Goal: Task Accomplishment & Management: Manage account settings

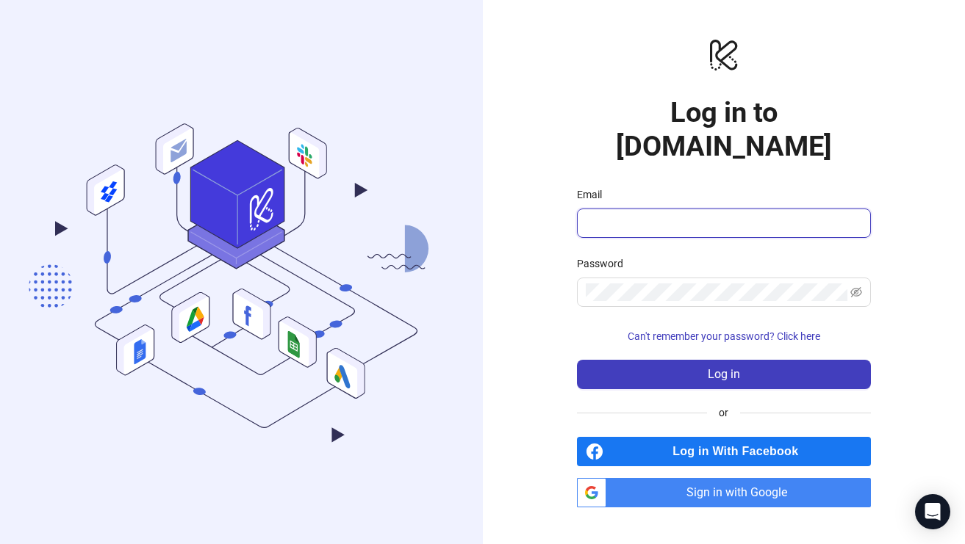
click at [625, 215] on input "Email" at bounding box center [722, 224] width 273 height 18
click at [652, 478] on span "Sign in with Google" at bounding box center [741, 492] width 259 height 29
click at [641, 478] on span "Sign in with Google" at bounding box center [741, 492] width 259 height 29
click at [616, 215] on input "Email" at bounding box center [722, 224] width 273 height 18
type input "**********"
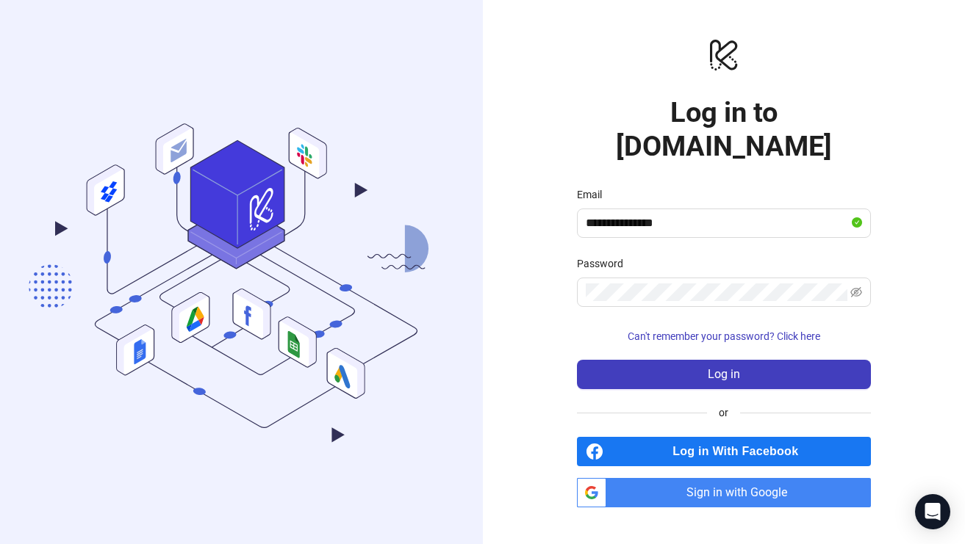
click at [652, 478] on span "Sign in with Google" at bounding box center [741, 492] width 259 height 29
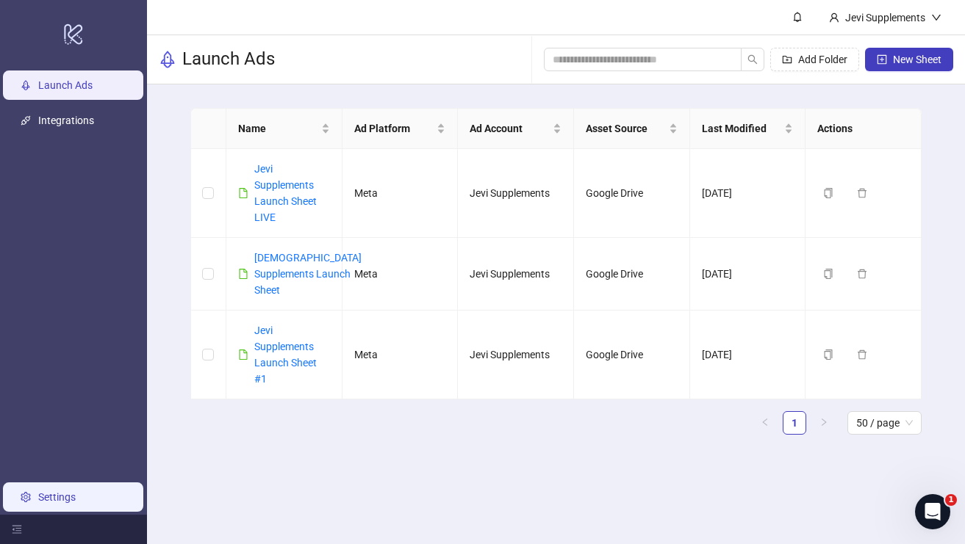
click at [60, 492] on link "Settings" at bounding box center [56, 498] width 37 height 12
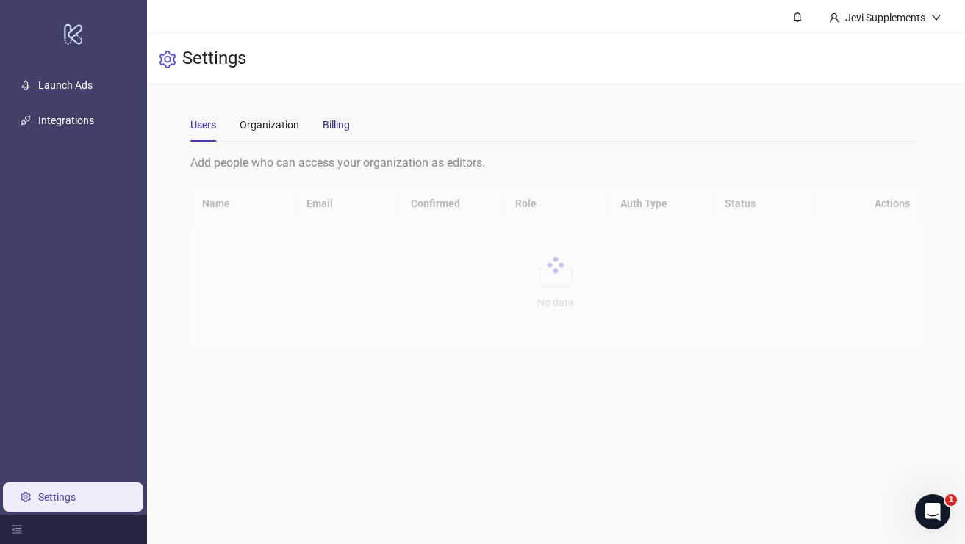
click at [328, 119] on div "Billing" at bounding box center [336, 125] width 27 height 16
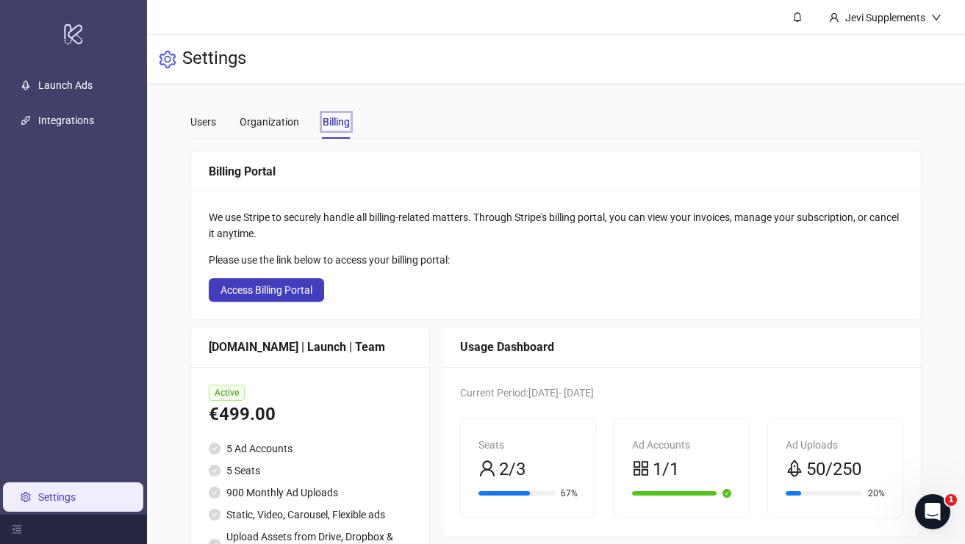
scroll to position [2, 0]
click at [289, 295] on span "Access Billing Portal" at bounding box center [266, 291] width 92 height 12
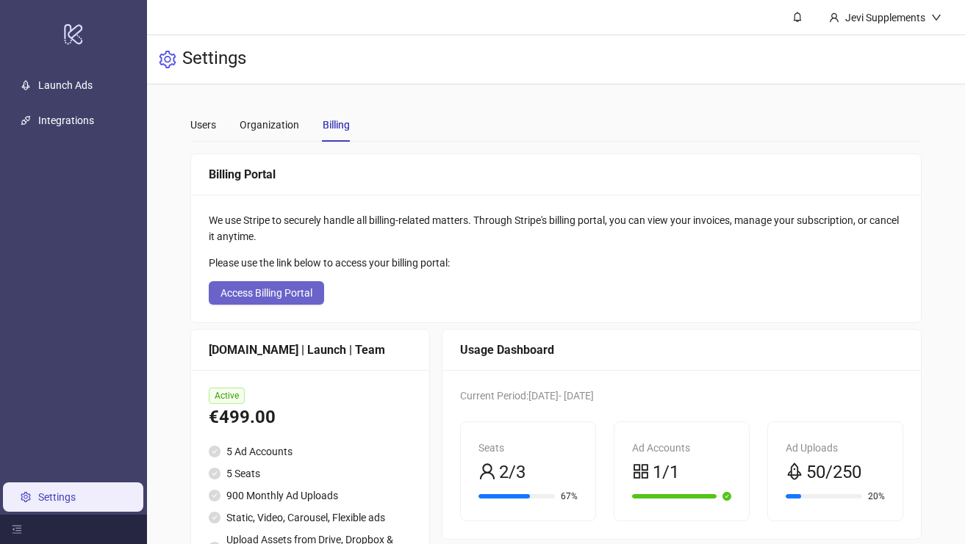
click at [300, 297] on span "Access Billing Portal" at bounding box center [266, 293] width 92 height 12
